Goal: Use online tool/utility: Utilize a website feature to perform a specific function

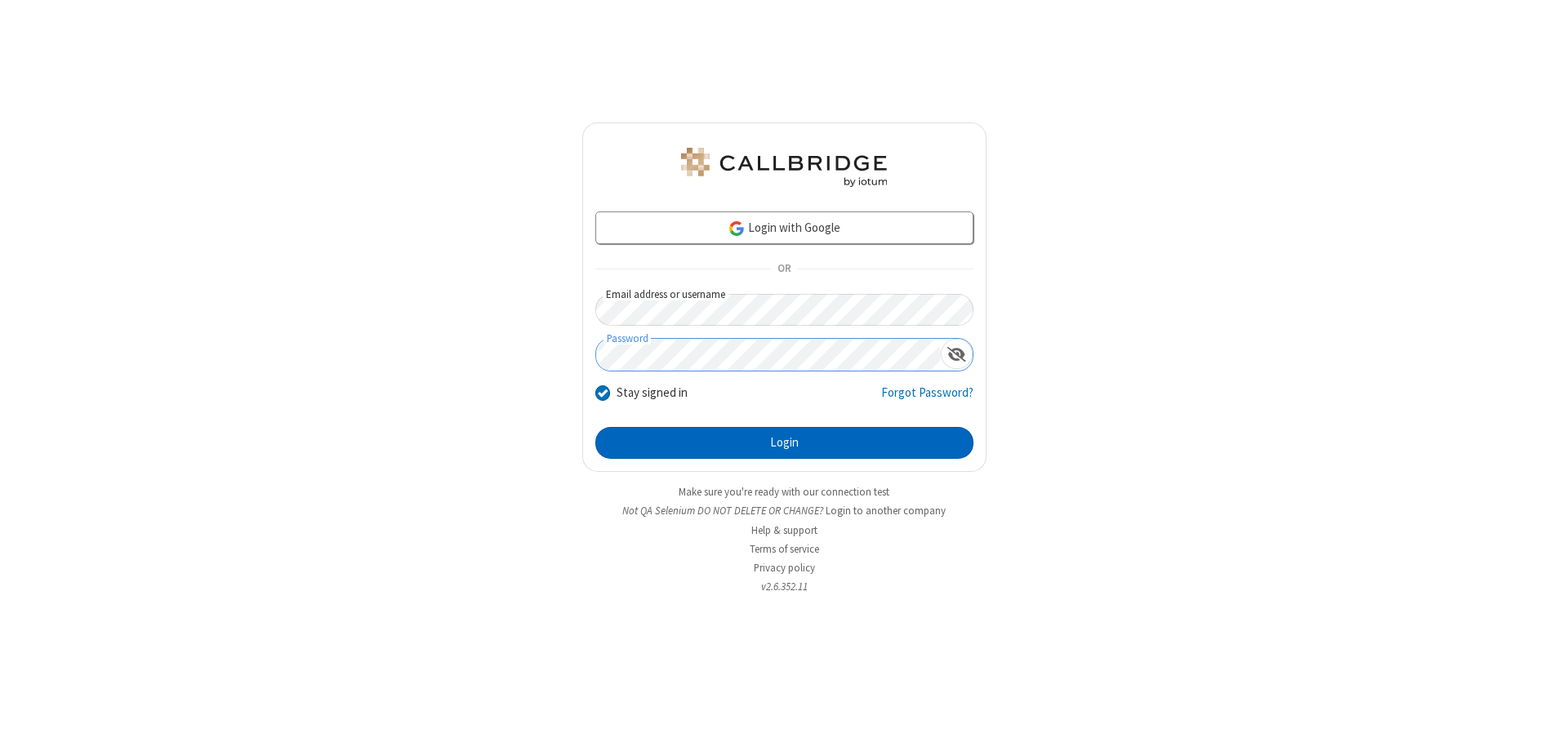
click at [784, 442] on button "Login" at bounding box center [784, 443] width 378 height 32
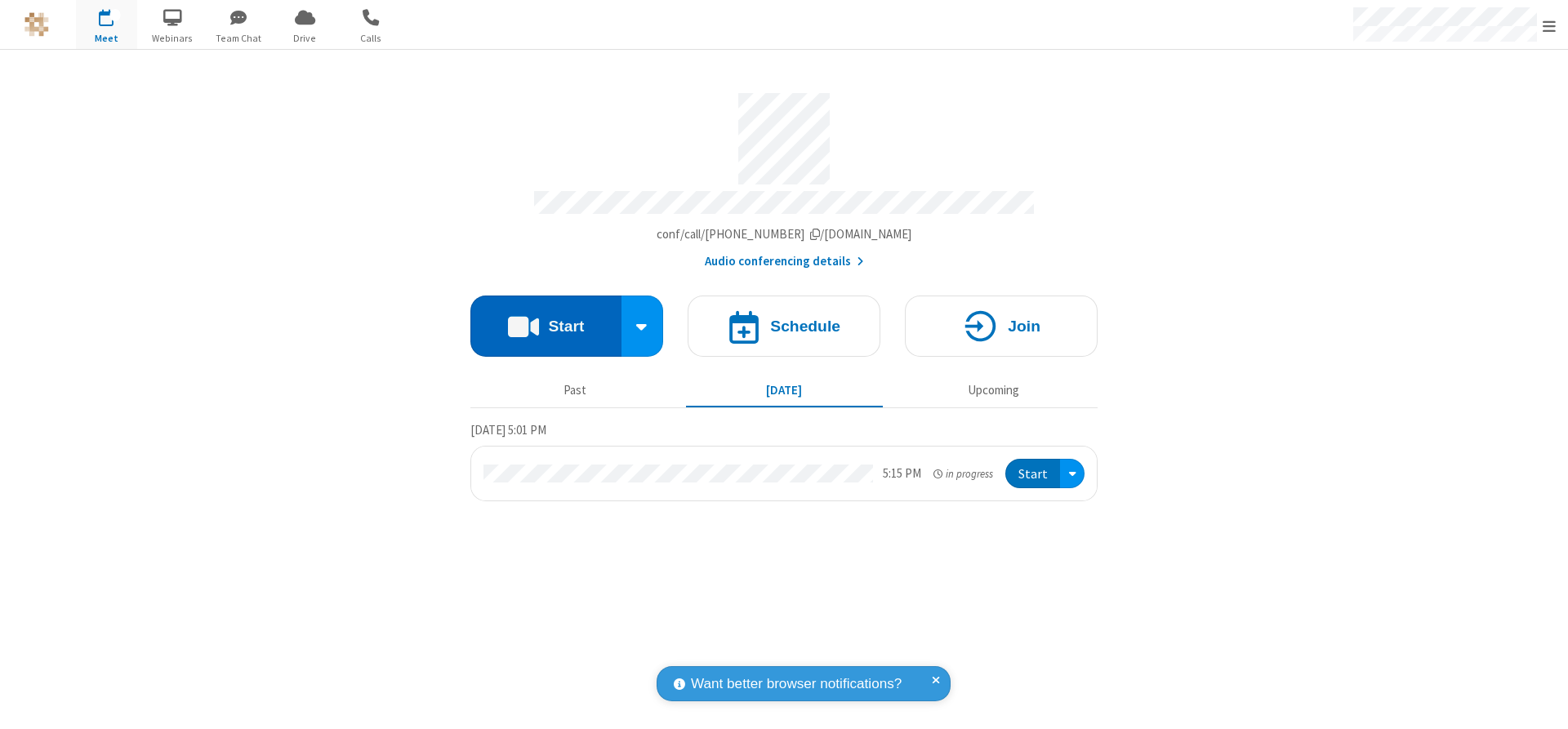
click at [545, 320] on button "Start" at bounding box center [545, 326] width 151 height 61
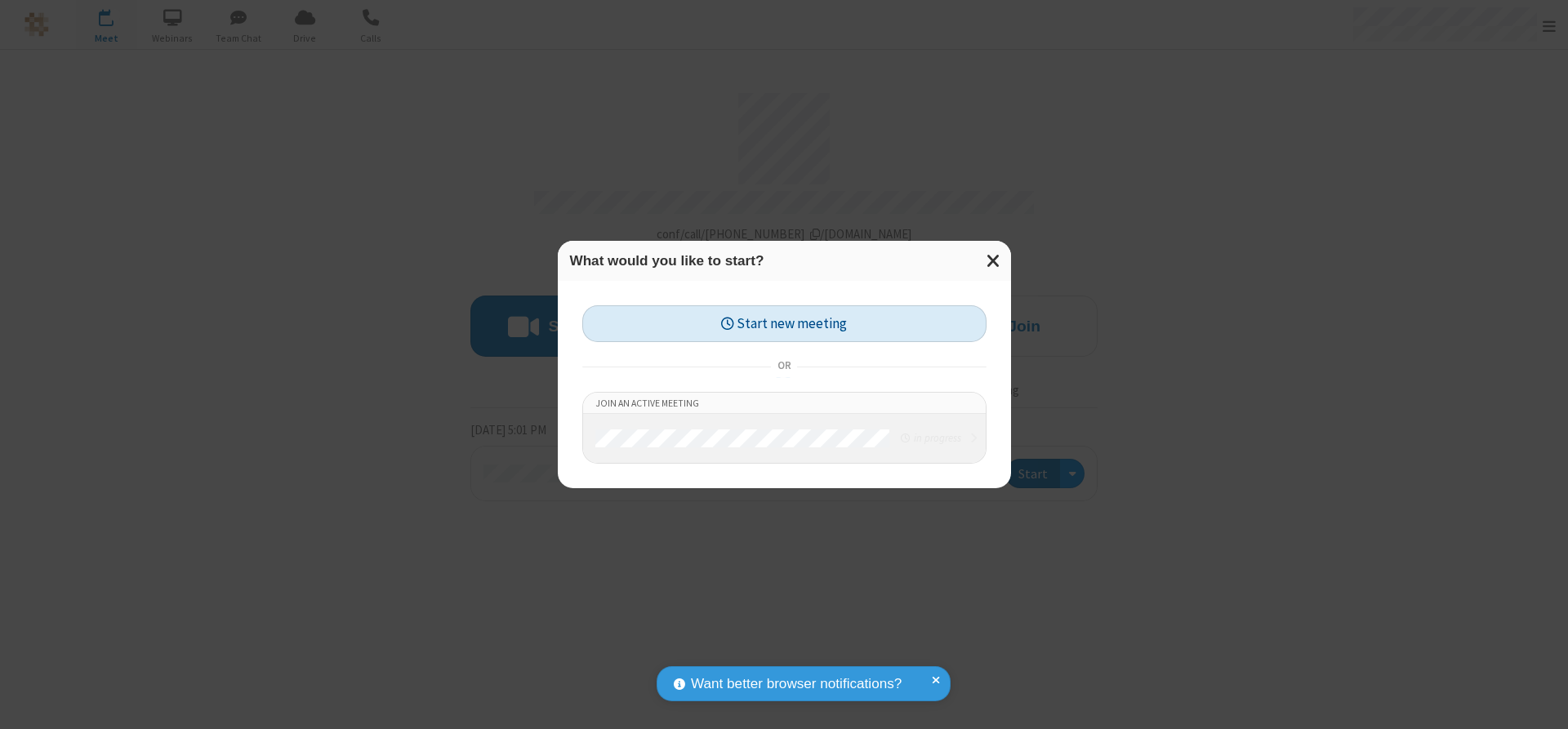
click at [784, 323] on button "Start new meeting" at bounding box center [784, 323] width 404 height 37
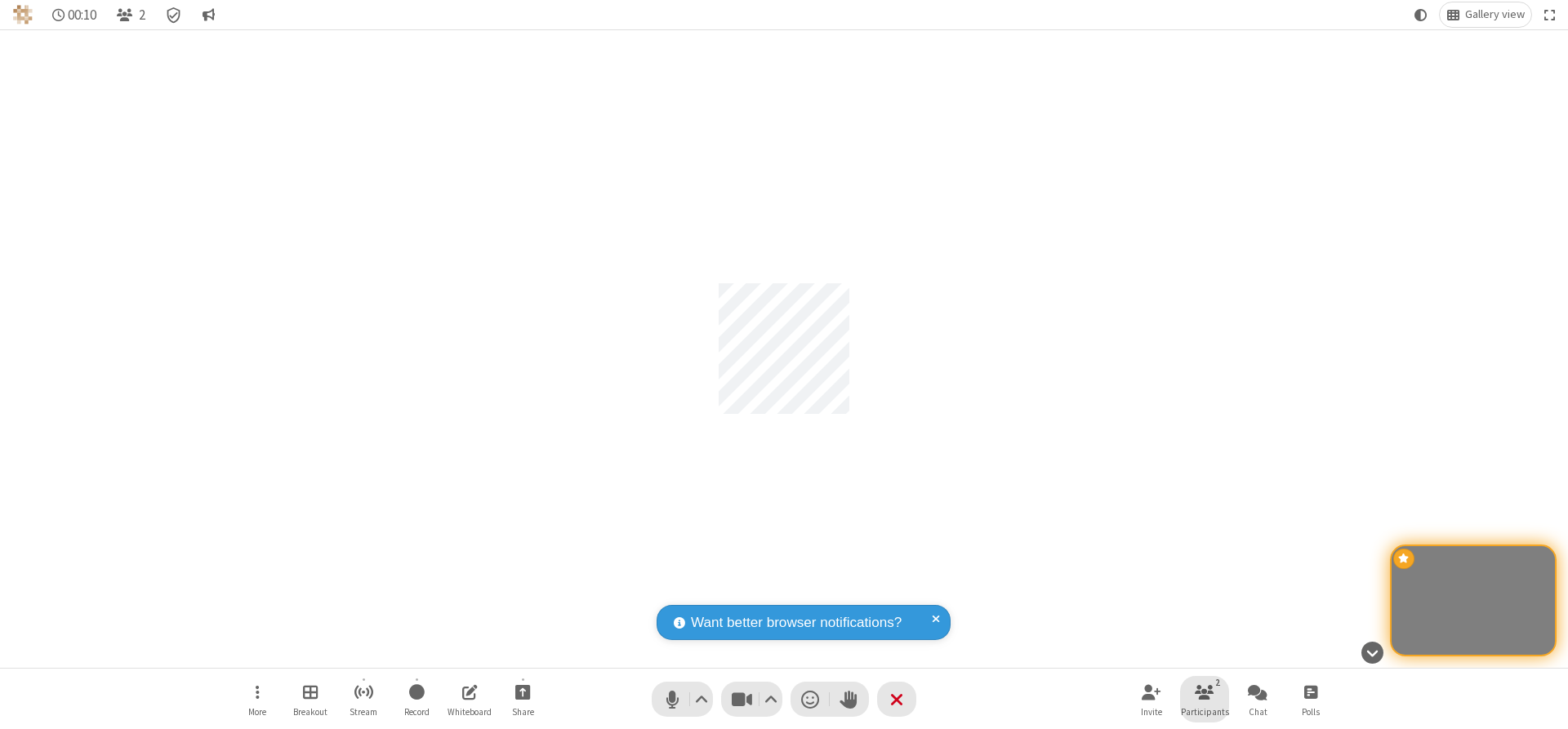
click at [1204, 711] on span "Participants" at bounding box center [1205, 712] width 49 height 10
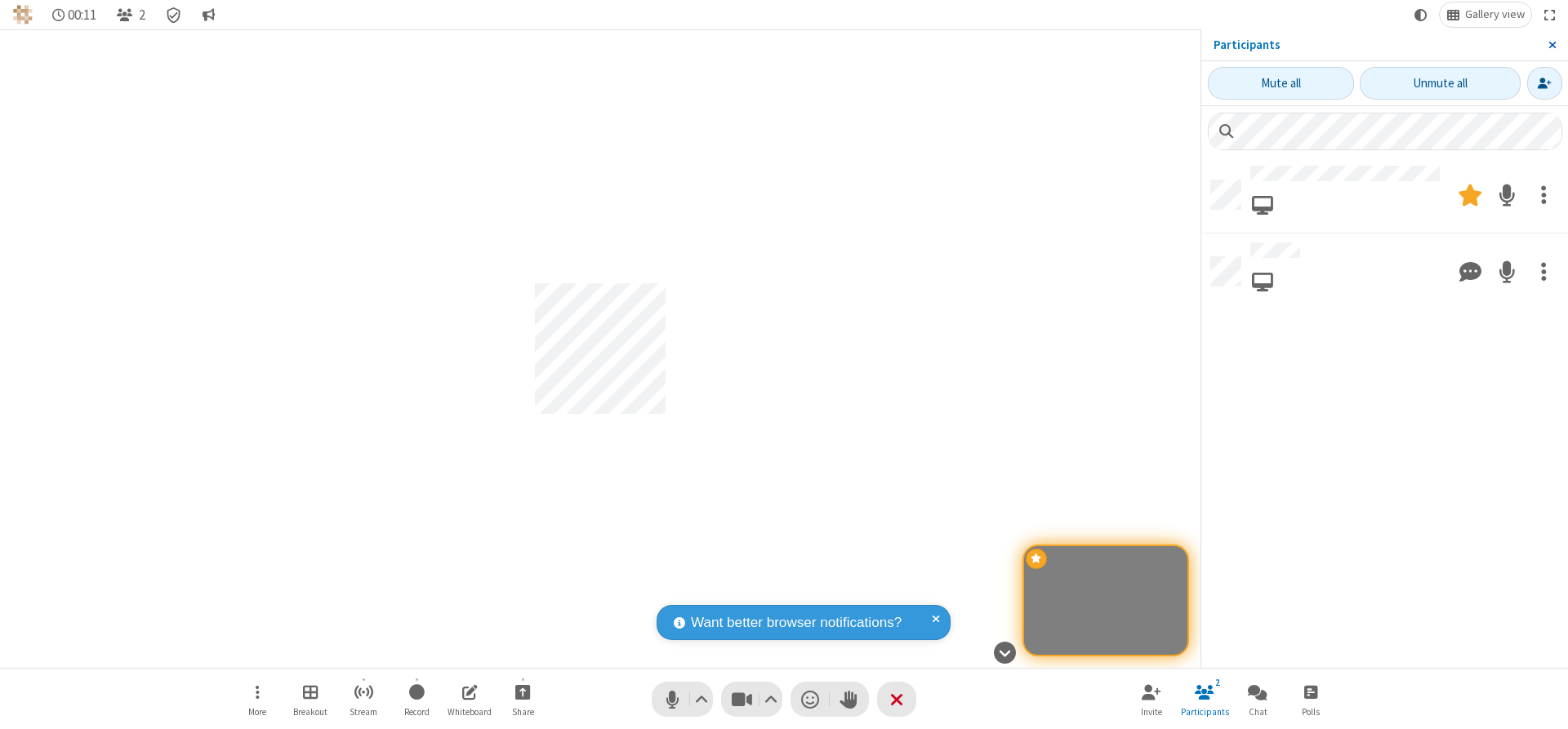
click at [1551, 45] on span "Close sidebar" at bounding box center [1552, 45] width 9 height 13
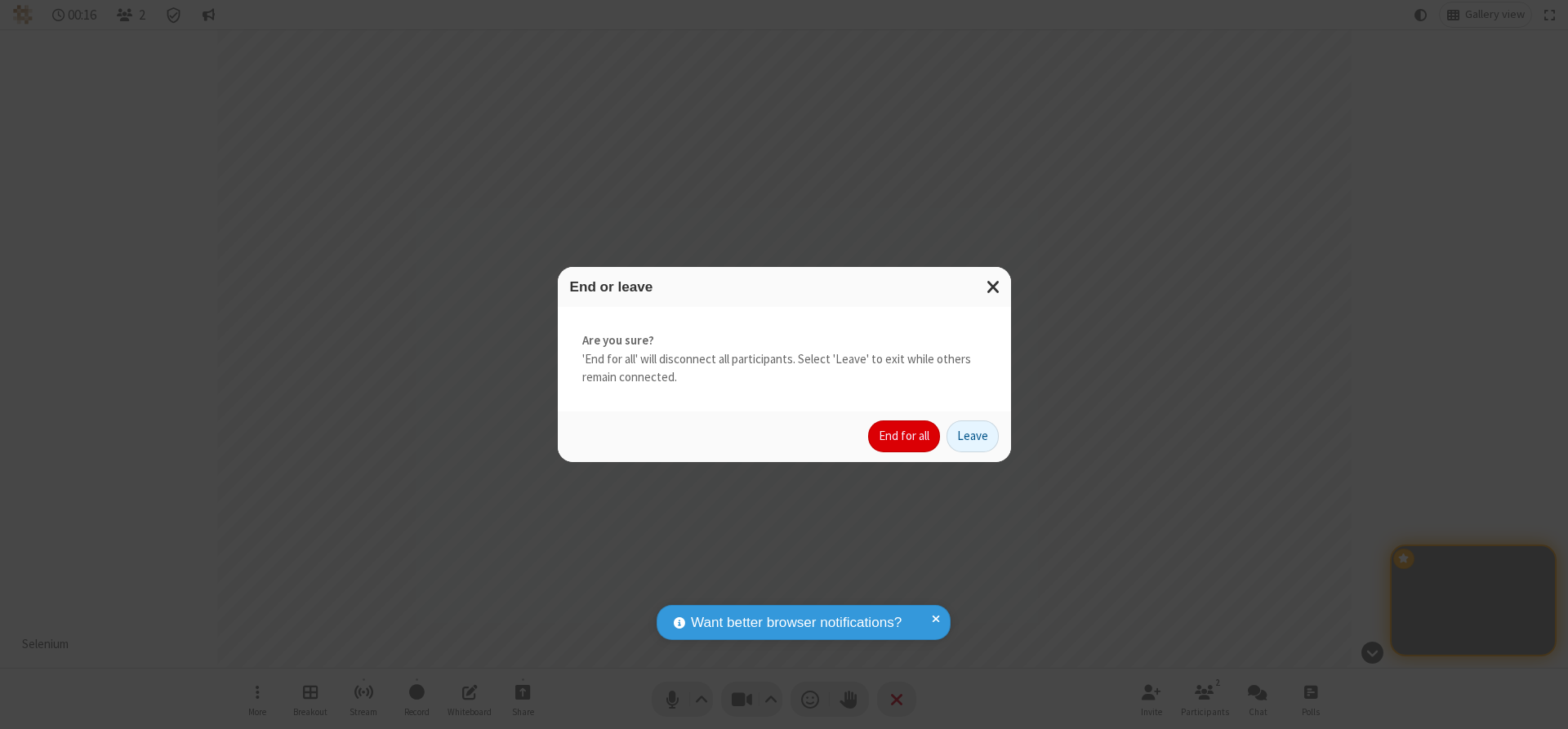
click at [905, 435] on button "End for all" at bounding box center [904, 436] width 71 height 32
